Goal: Information Seeking & Learning: Learn about a topic

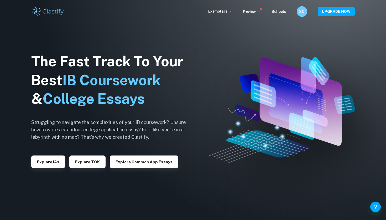
click at [303, 14] on h6 "SO" at bounding box center [302, 12] width 6 height 6
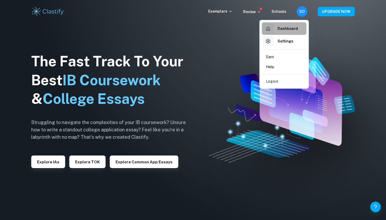
click at [291, 28] on h6 "Dashboard" at bounding box center [287, 29] width 20 height 6
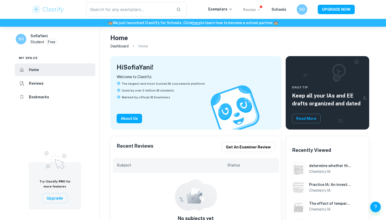
click at [260, 9] on icon at bounding box center [259, 10] width 4 height 4
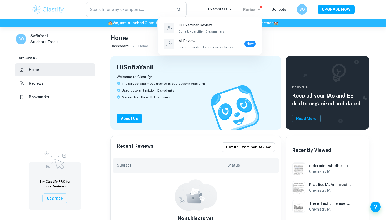
click at [304, 10] on div at bounding box center [193, 110] width 386 height 220
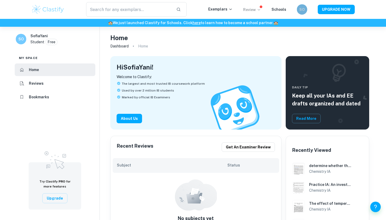
click at [304, 10] on h6 "SO" at bounding box center [302, 10] width 6 height 6
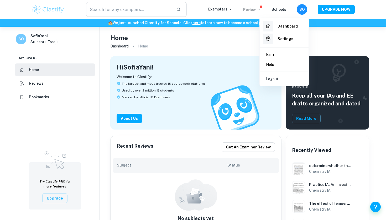
click at [247, 39] on div at bounding box center [193, 110] width 386 height 220
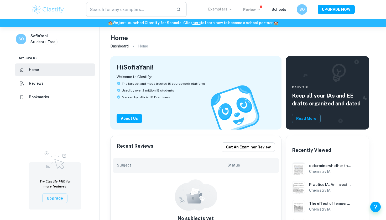
click at [228, 7] on p "Exemplars" at bounding box center [220, 9] width 24 height 6
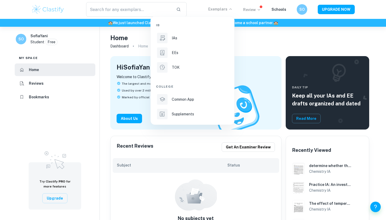
click at [263, 40] on div at bounding box center [193, 110] width 386 height 220
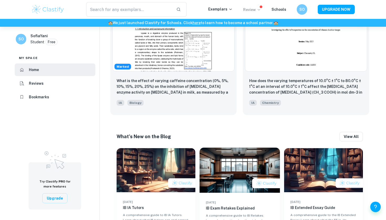
scroll to position [278, 0]
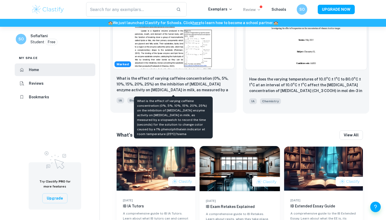
click at [203, 88] on p "What is the effect of varying caffeine concentration (0%, 5%, 10%, 15%, 20%, 25…" at bounding box center [174, 85] width 114 height 18
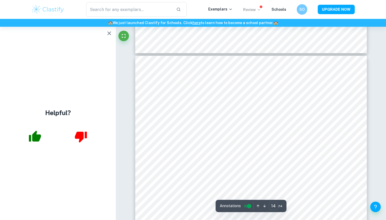
scroll to position [4378, 0]
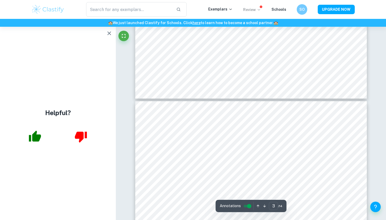
type input "4"
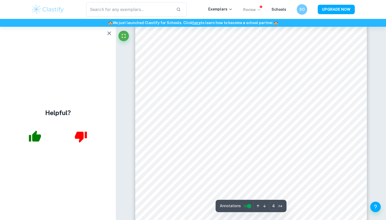
scroll to position [1139, 0]
